Goal: Task Accomplishment & Management: Use online tool/utility

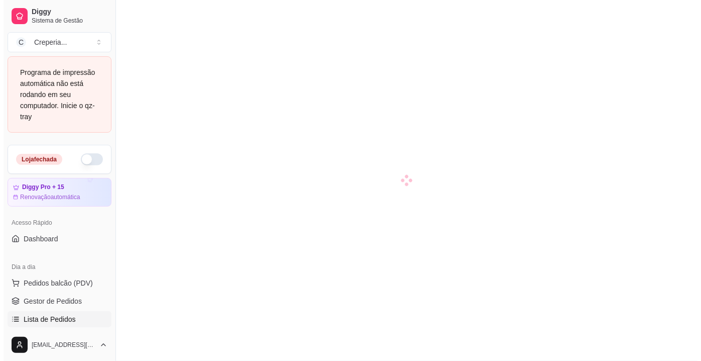
scroll to position [91, 0]
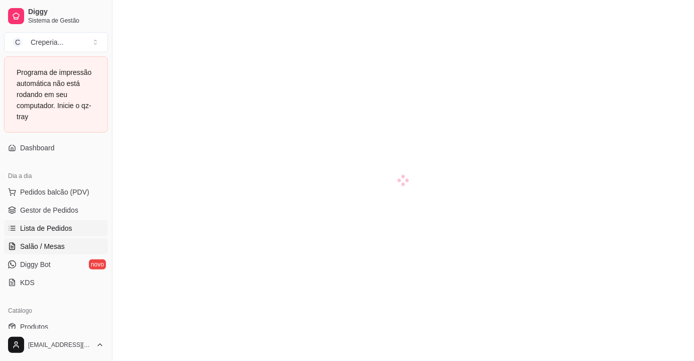
click at [61, 229] on span "Lista de Pedidos" at bounding box center [46, 228] width 52 height 10
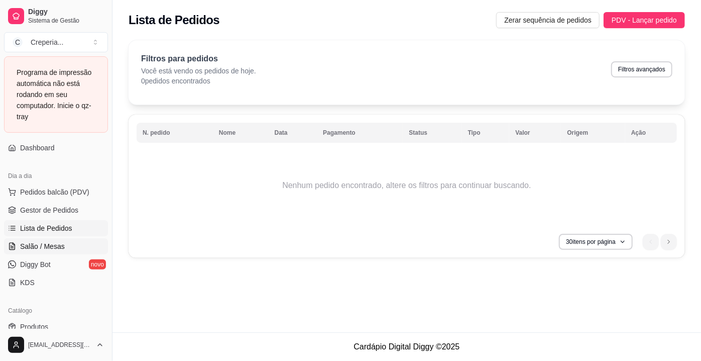
click at [45, 242] on span "Salão / Mesas" at bounding box center [42, 246] width 45 height 10
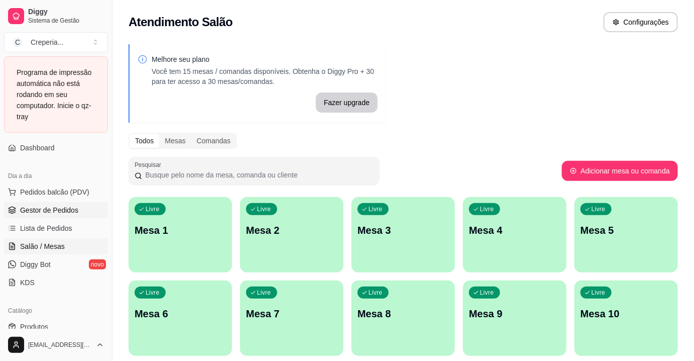
click at [51, 212] on span "Gestor de Pedidos" at bounding box center [49, 210] width 58 height 10
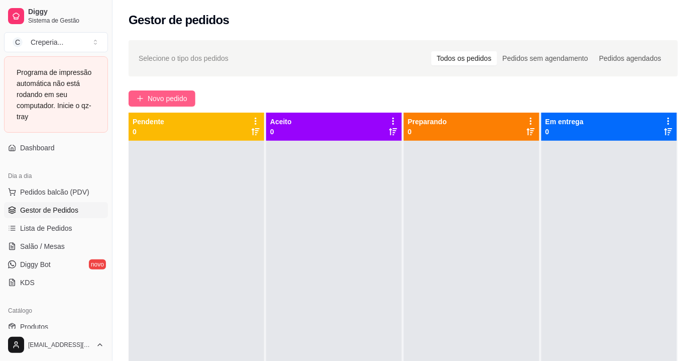
click at [158, 94] on span "Novo pedido" at bounding box center [168, 98] width 40 height 11
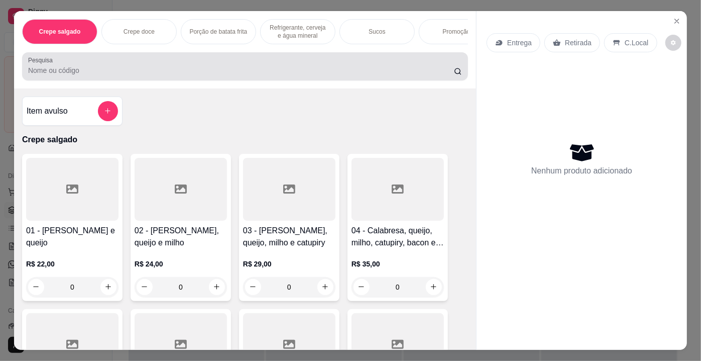
click at [118, 63] on div at bounding box center [245, 66] width 434 height 20
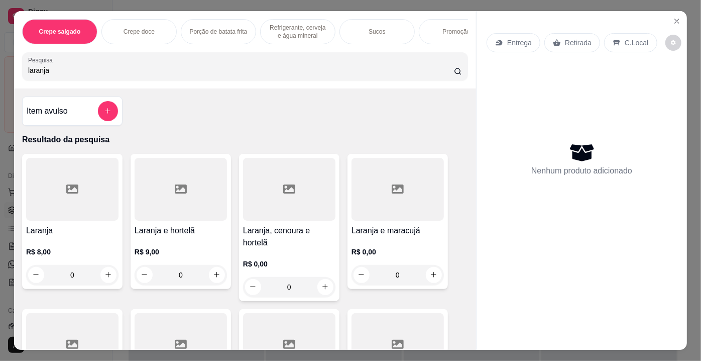
type input "laranja"
click at [273, 181] on div at bounding box center [289, 189] width 92 height 63
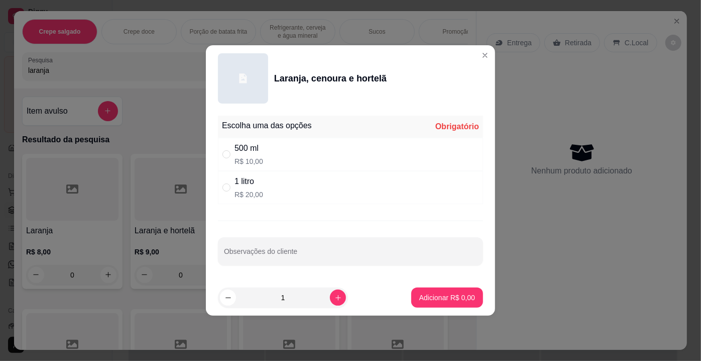
click at [268, 152] on div "500 ml R$ 10,00" at bounding box center [350, 154] width 265 height 33
radio input "true"
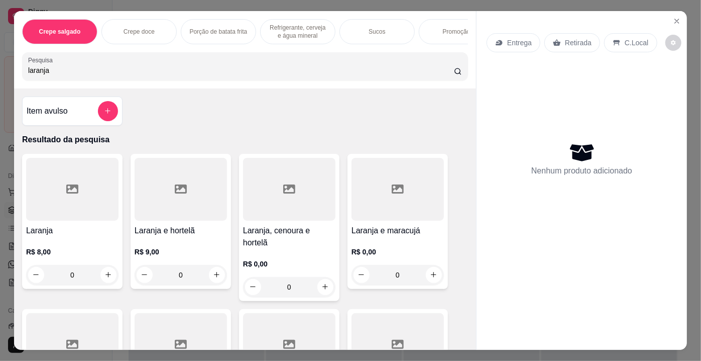
click at [59, 204] on div at bounding box center [72, 189] width 92 height 63
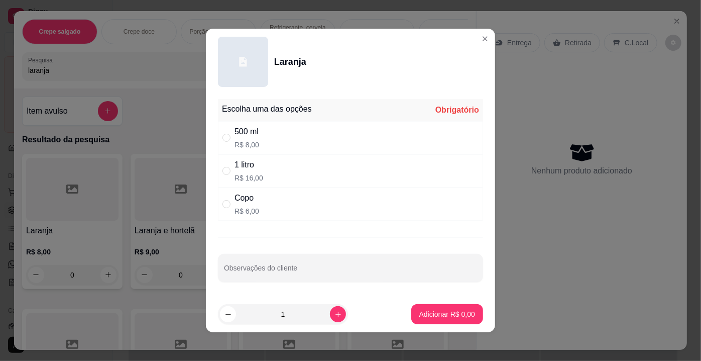
scroll to position [3, 0]
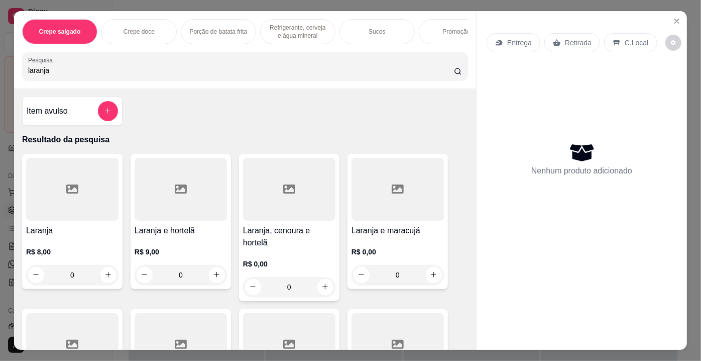
click at [40, 212] on div at bounding box center [72, 189] width 92 height 63
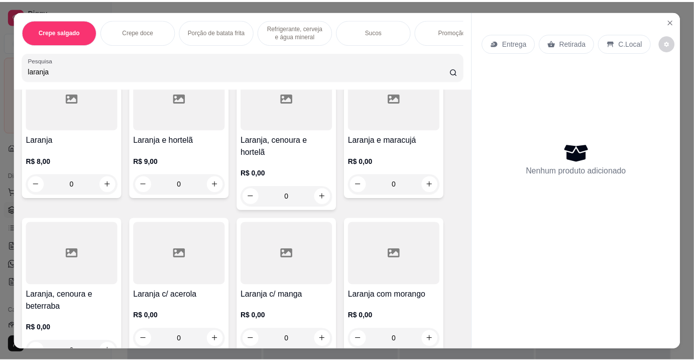
scroll to position [0, 0]
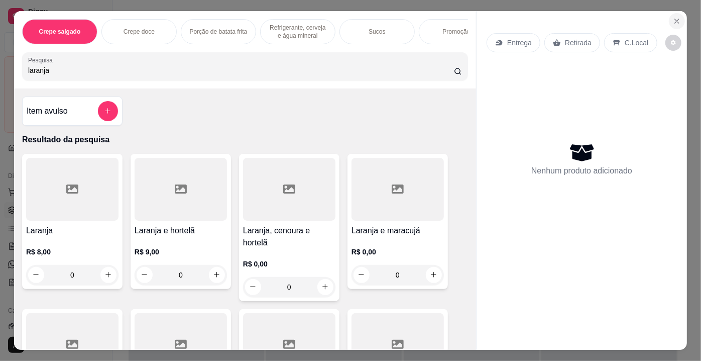
click at [675, 19] on icon "Close" at bounding box center [677, 21] width 4 height 4
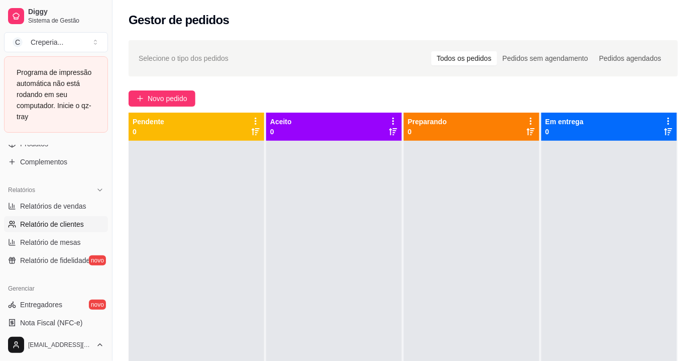
scroll to position [137, 0]
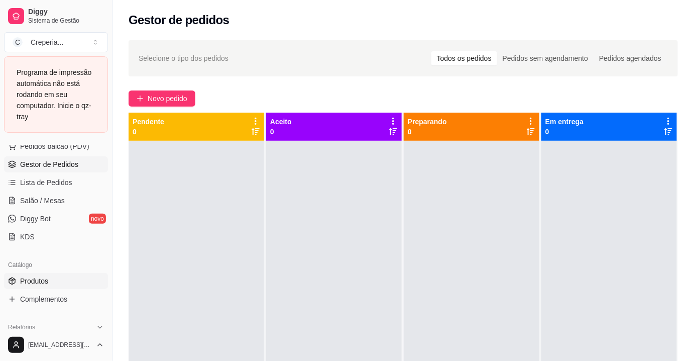
click at [35, 279] on span "Produtos" at bounding box center [34, 281] width 28 height 10
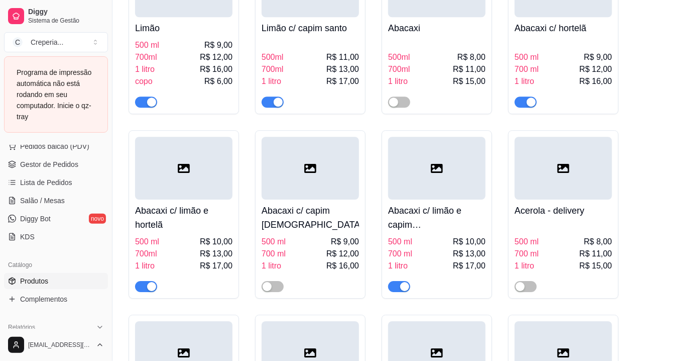
scroll to position [4839, 0]
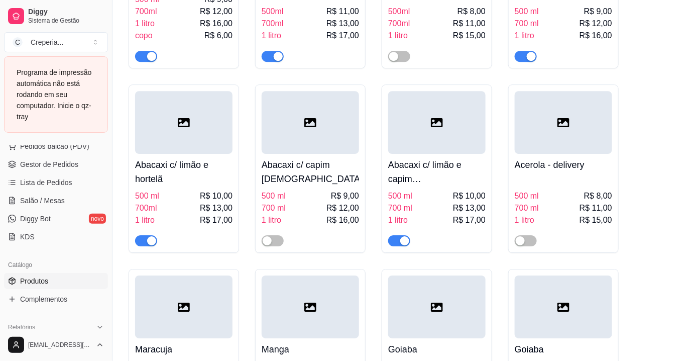
click at [395, 245] on span "button" at bounding box center [399, 240] width 22 height 11
click at [139, 246] on span "button" at bounding box center [146, 240] width 22 height 11
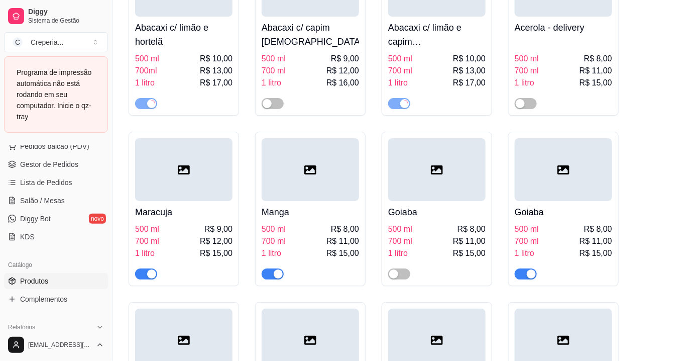
scroll to position [5022, 0]
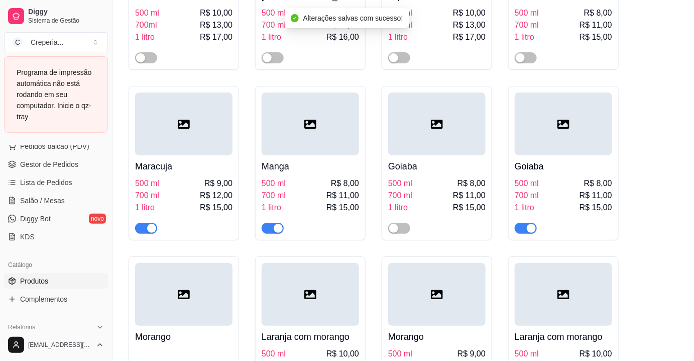
click at [145, 233] on span "button" at bounding box center [146, 227] width 22 height 11
click at [266, 234] on span "button" at bounding box center [273, 227] width 22 height 11
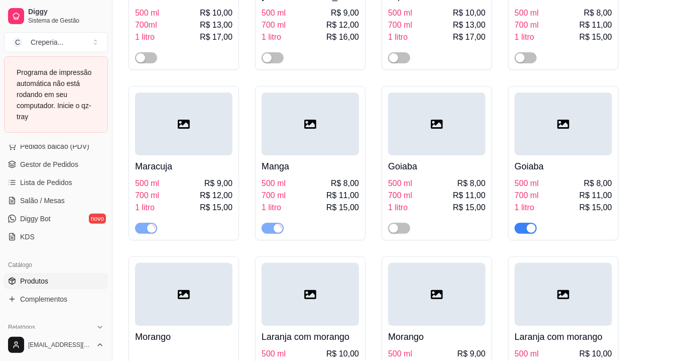
click at [530, 233] on div "button" at bounding box center [531, 227] width 9 height 9
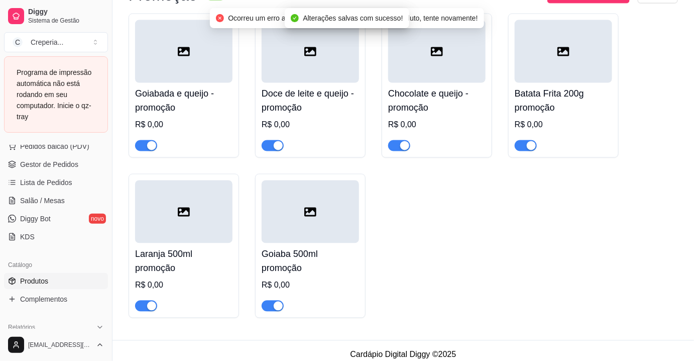
scroll to position [5661, 0]
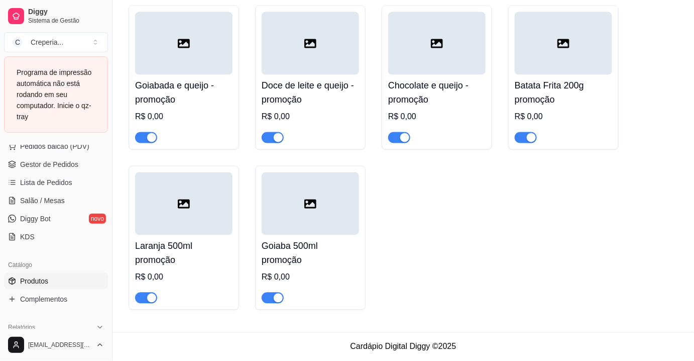
click at [153, 302] on div "button" at bounding box center [151, 297] width 9 height 9
click at [276, 302] on div "button" at bounding box center [278, 297] width 9 height 9
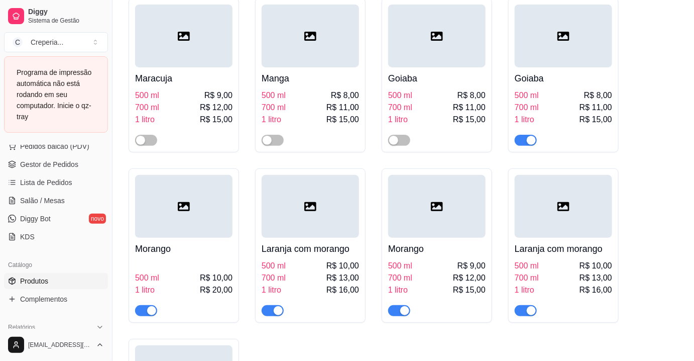
scroll to position [5084, 0]
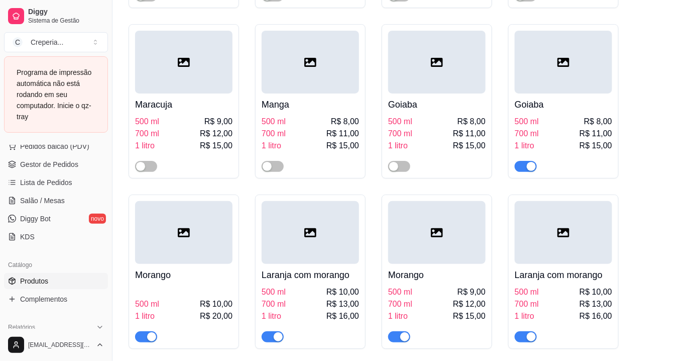
click at [520, 172] on span "button" at bounding box center [526, 166] width 22 height 11
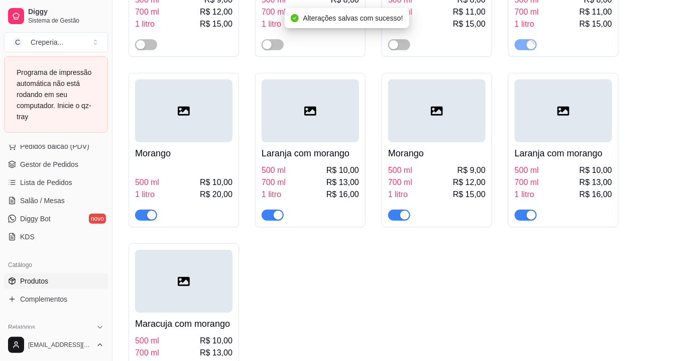
scroll to position [5221, 0]
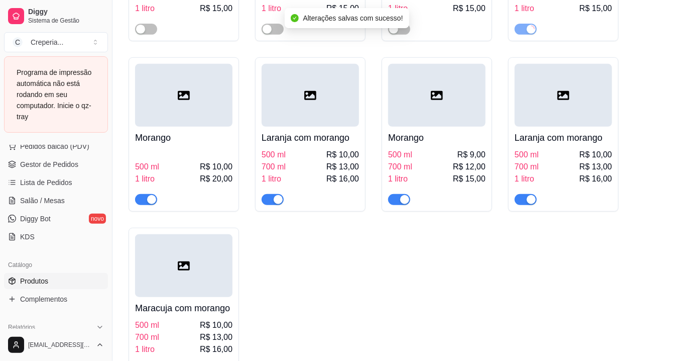
drag, startPoint x: 149, startPoint y: 206, endPoint x: 195, endPoint y: 205, distance: 46.7
click at [149, 204] on div "button" at bounding box center [151, 199] width 9 height 9
click at [271, 205] on span "button" at bounding box center [273, 199] width 22 height 11
click at [398, 205] on span "button" at bounding box center [399, 199] width 22 height 11
click at [529, 204] on div "button" at bounding box center [531, 199] width 9 height 9
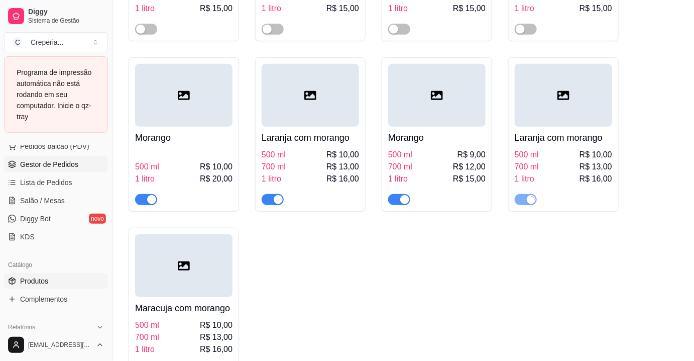
click at [55, 167] on span "Gestor de Pedidos" at bounding box center [49, 164] width 58 height 10
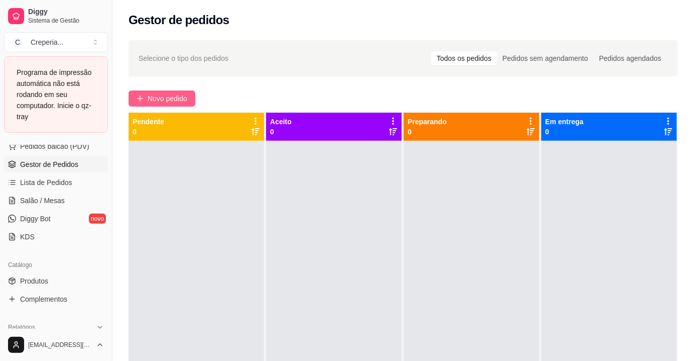
click at [142, 99] on icon "plus" at bounding box center [140, 98] width 7 height 7
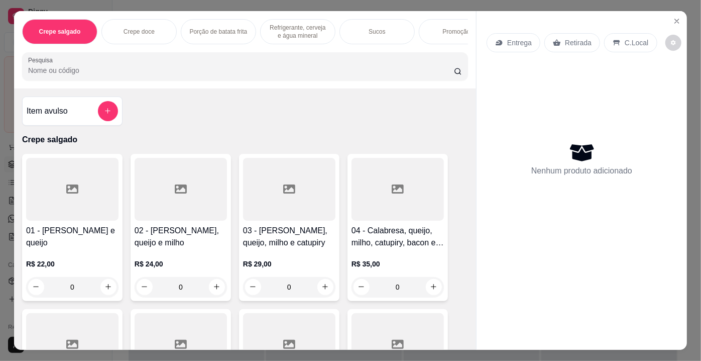
click at [143, 66] on div at bounding box center [245, 66] width 434 height 20
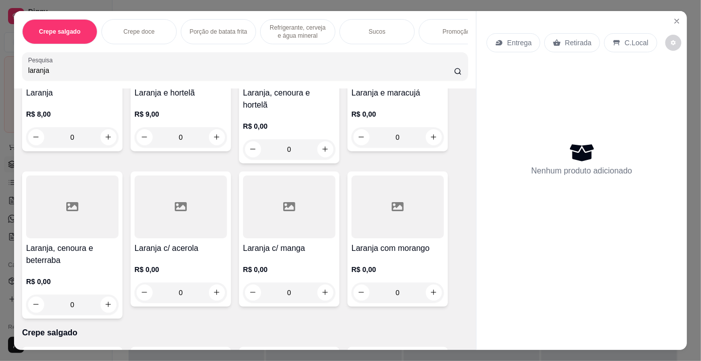
scroll to position [182, 0]
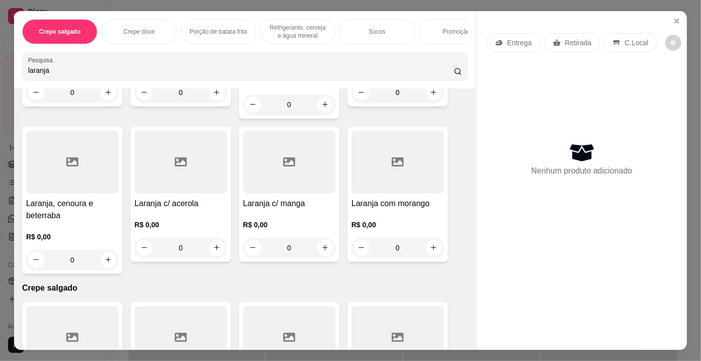
type input "laranja"
click at [376, 144] on div at bounding box center [398, 162] width 92 height 63
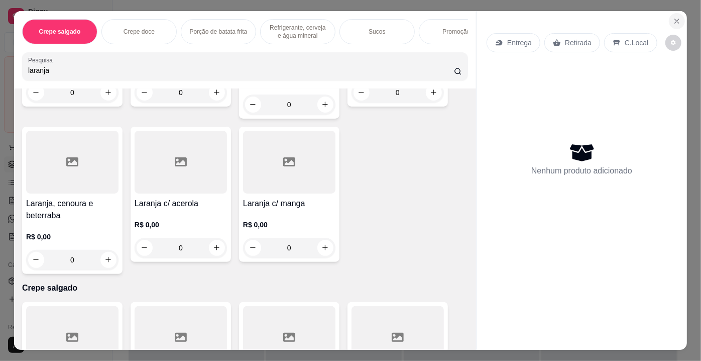
click at [676, 19] on icon "Close" at bounding box center [677, 21] width 8 height 8
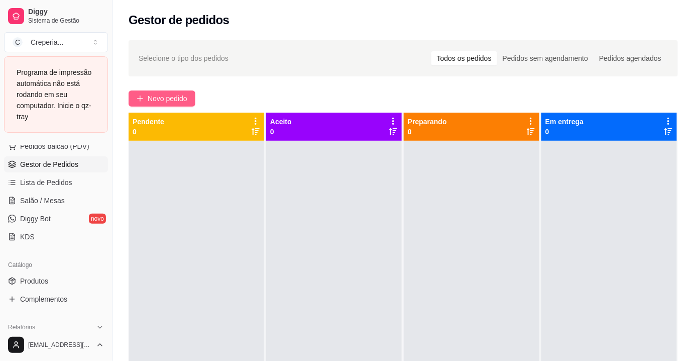
click at [137, 96] on icon "plus" at bounding box center [140, 98] width 7 height 7
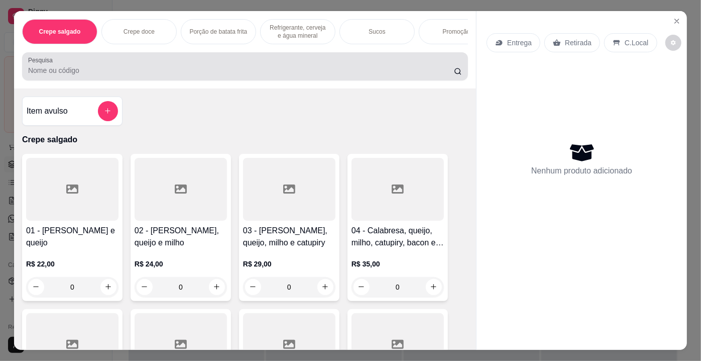
click at [122, 62] on div at bounding box center [245, 66] width 434 height 20
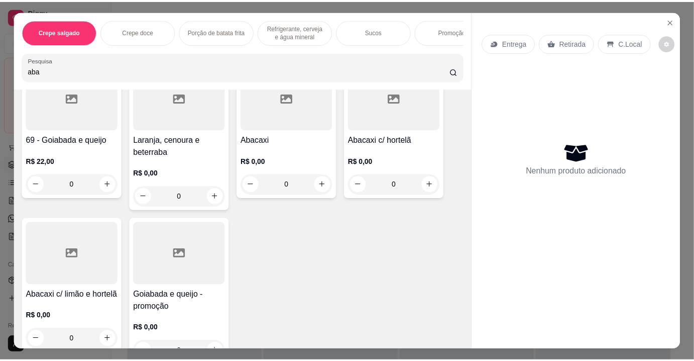
scroll to position [137, 0]
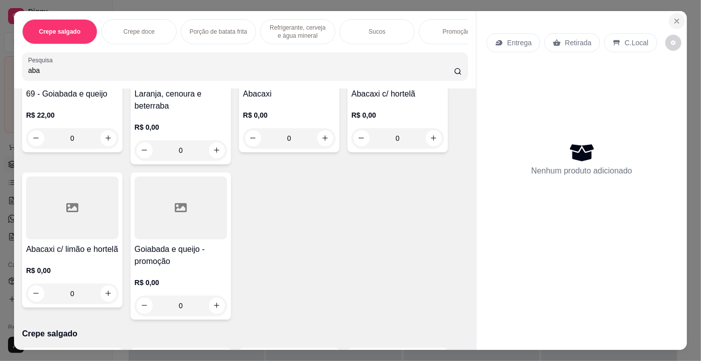
type input "aba"
click at [673, 17] on icon "Close" at bounding box center [677, 21] width 8 height 8
